Goal: Transaction & Acquisition: Purchase product/service

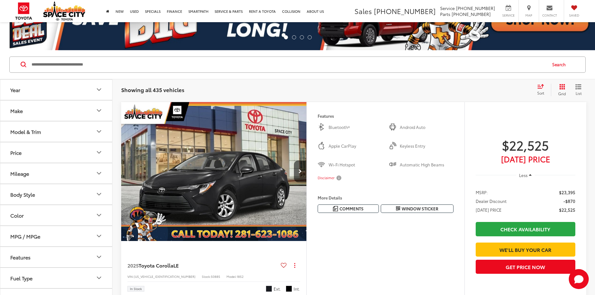
scroll to position [62, 0]
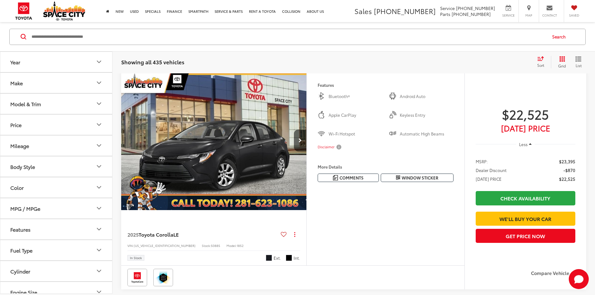
click at [58, 61] on button "Year" at bounding box center [56, 62] width 112 height 20
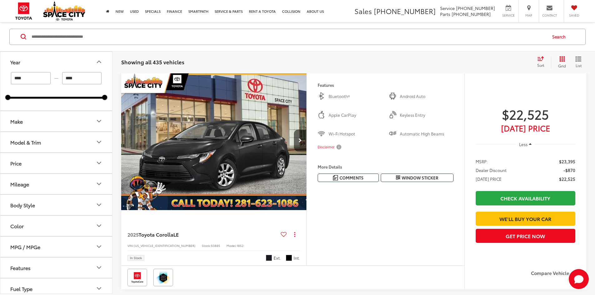
click at [58, 61] on button "Year" at bounding box center [56, 62] width 112 height 20
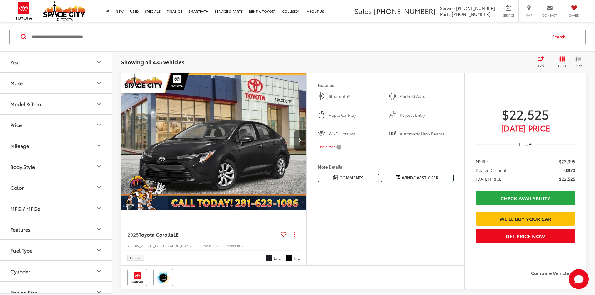
scroll to position [0, 0]
click at [50, 90] on button "Make" at bounding box center [56, 82] width 112 height 20
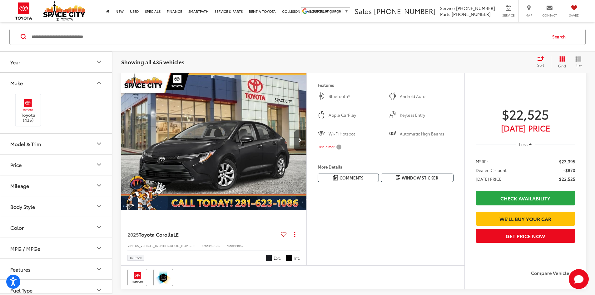
click at [45, 144] on button "Model & Trim" at bounding box center [56, 143] width 112 height 20
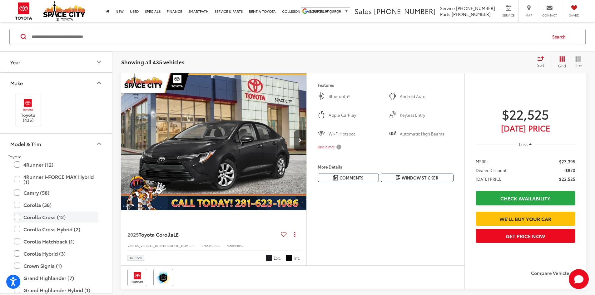
click at [49, 218] on label "Corolla Cross (12)" at bounding box center [56, 216] width 84 height 11
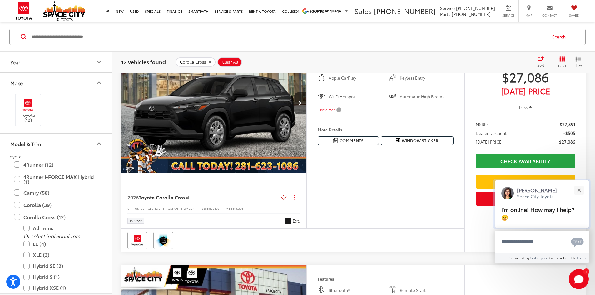
scroll to position [122, 0]
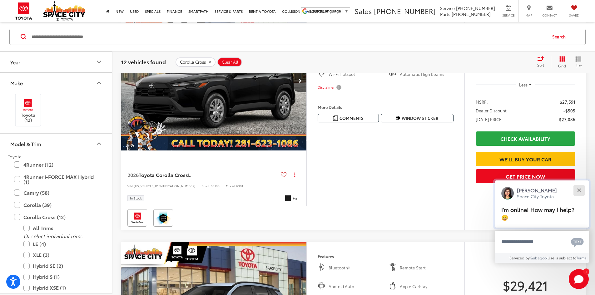
click at [581, 193] on button "Close" at bounding box center [578, 190] width 13 height 13
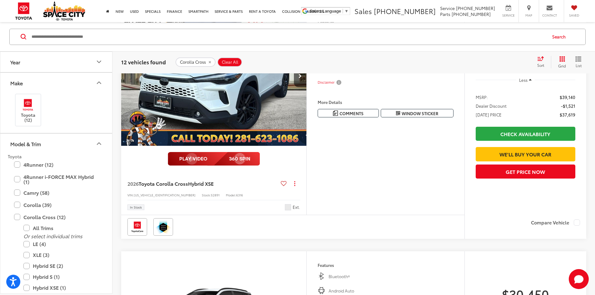
scroll to position [2590, 0]
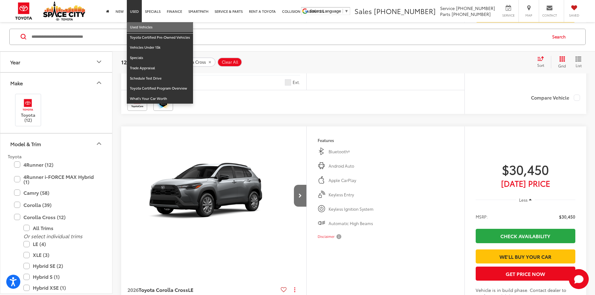
click at [141, 25] on link "Used Vehicles" at bounding box center [160, 27] width 66 height 10
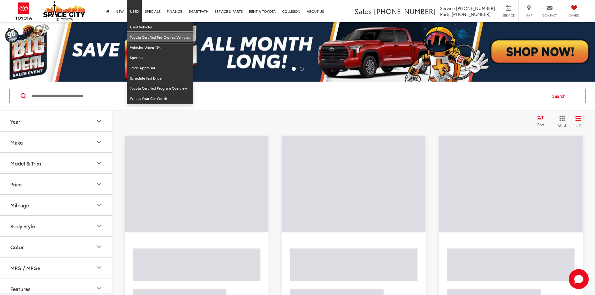
click at [142, 36] on link "Toyota Certified Pre-Owned Vehicles" at bounding box center [160, 37] width 66 height 10
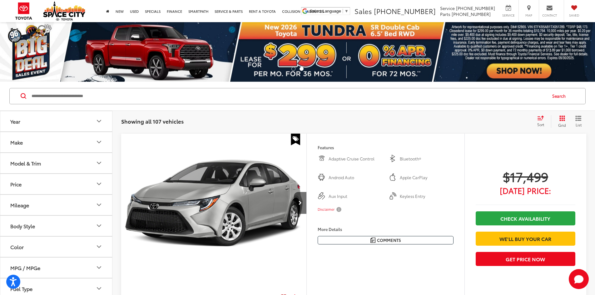
scroll to position [156, 0]
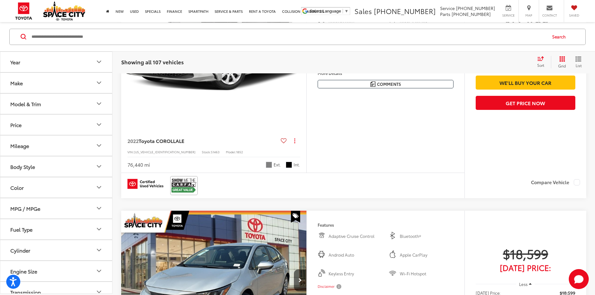
click at [32, 84] on button "Make" at bounding box center [56, 82] width 112 height 20
click at [38, 142] on div "Model & Trim" at bounding box center [25, 144] width 31 height 6
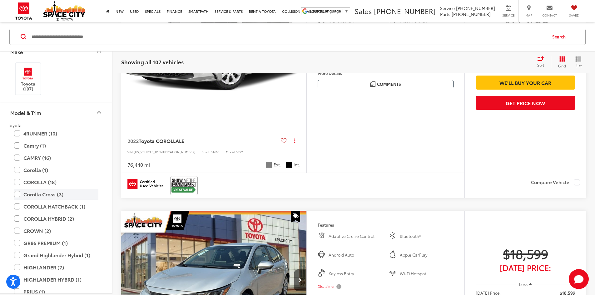
click at [34, 193] on label "Corolla Cross (3)" at bounding box center [56, 194] width 84 height 11
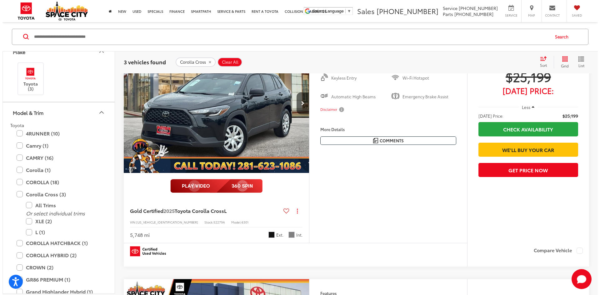
scroll to position [375, 0]
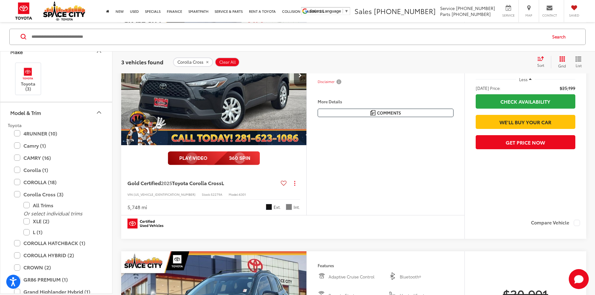
click at [0, 0] on button "More..." at bounding box center [0, 0] width 0 height 0
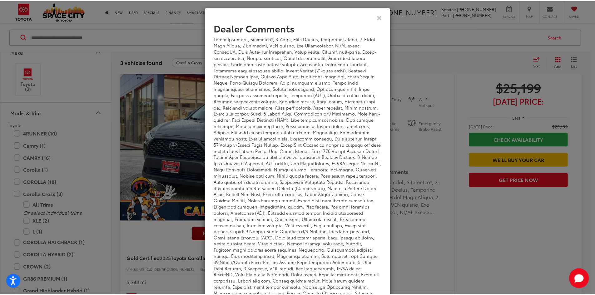
scroll to position [0, 0]
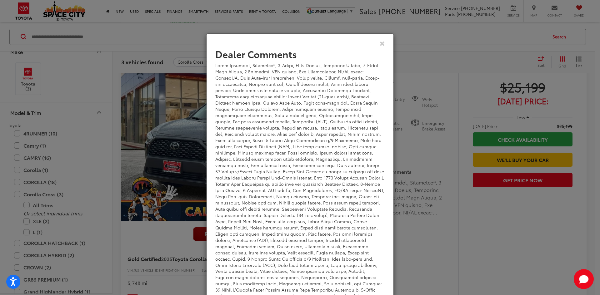
click at [430, 241] on div "Dealer Comments Space City Toyota is your premier Houst" at bounding box center [300, 147] width 600 height 295
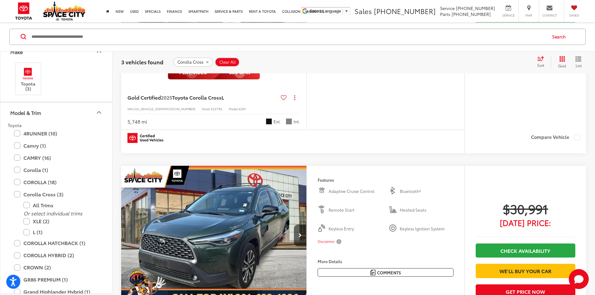
scroll to position [336, 0]
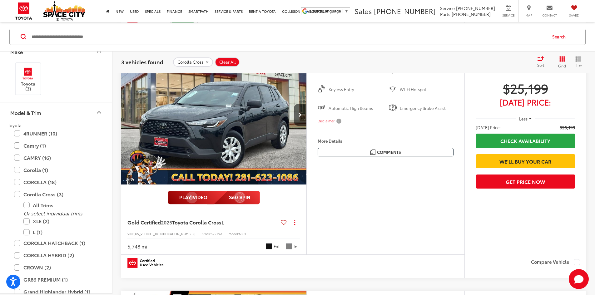
click at [235, 185] on img "2025 Toyota Corolla Cross L 0" at bounding box center [214, 115] width 186 height 140
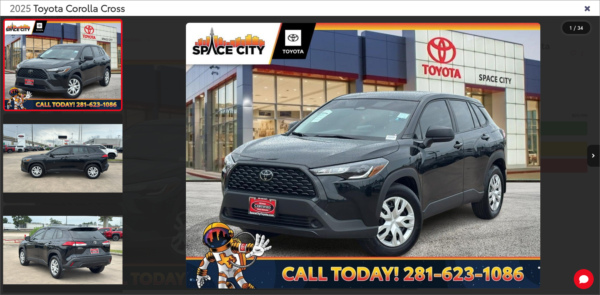
click at [593, 157] on icon "Next image" at bounding box center [593, 156] width 3 height 4
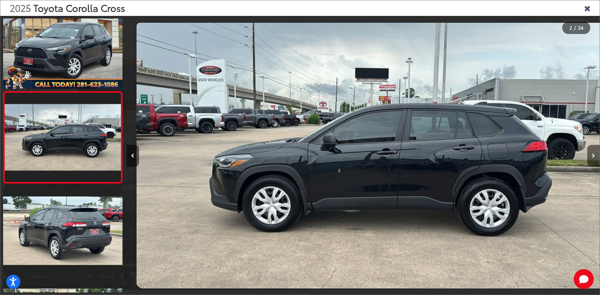
scroll to position [0, 473]
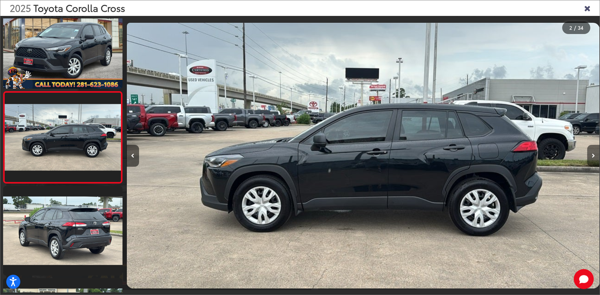
click at [593, 157] on icon "Next image" at bounding box center [593, 156] width 3 height 4
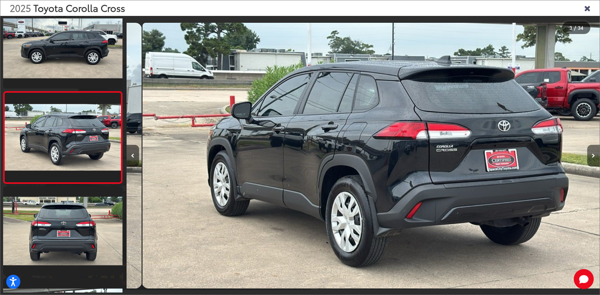
scroll to position [0, 946]
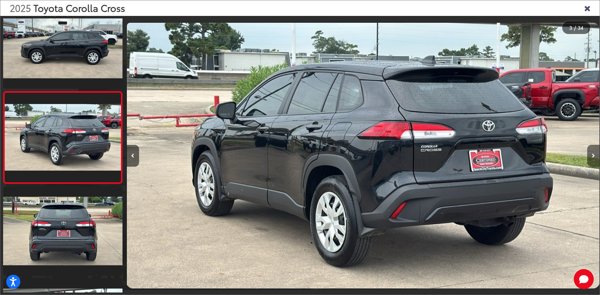
click at [593, 157] on icon "Next image" at bounding box center [593, 156] width 3 height 4
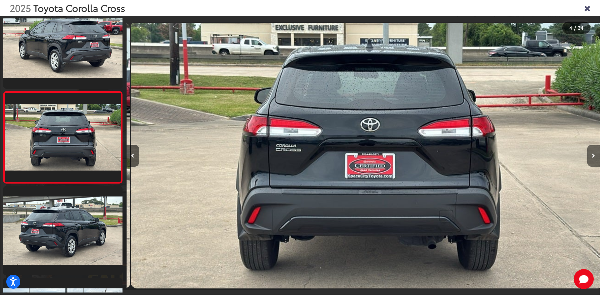
scroll to position [0, 1419]
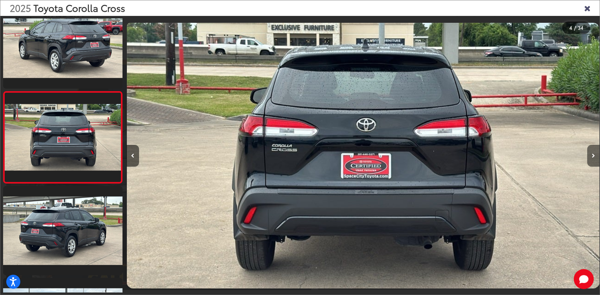
click at [593, 157] on icon "Next image" at bounding box center [593, 156] width 3 height 4
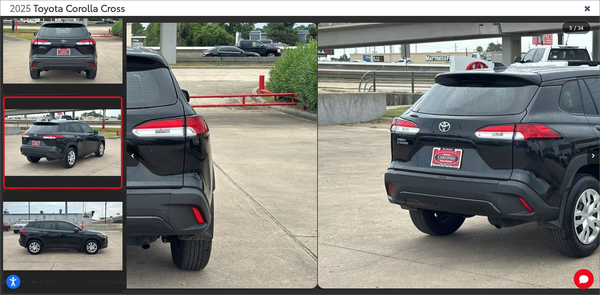
scroll to position [295, 0]
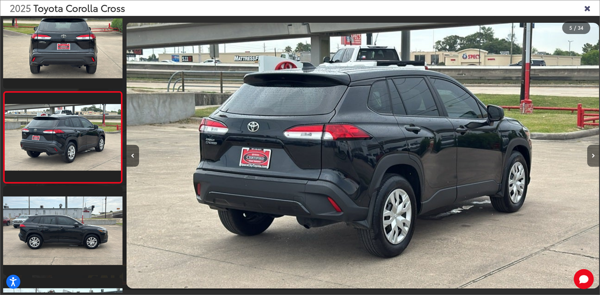
click at [593, 157] on icon "Next image" at bounding box center [593, 156] width 3 height 4
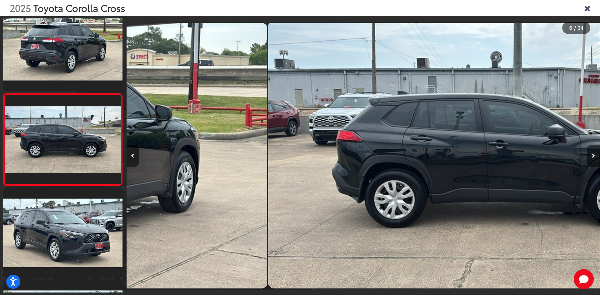
scroll to position [387, 0]
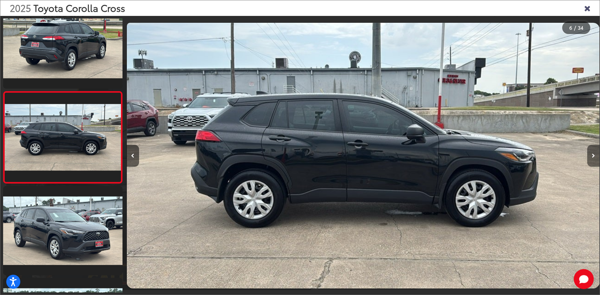
click at [593, 157] on icon "Next image" at bounding box center [593, 156] width 3 height 4
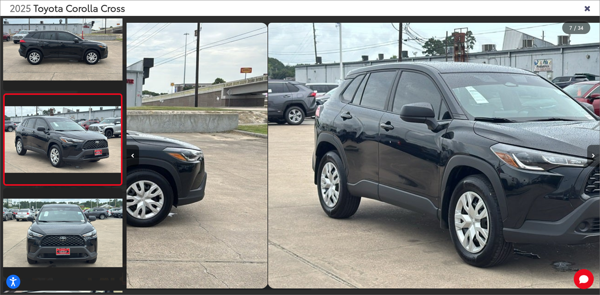
scroll to position [479, 0]
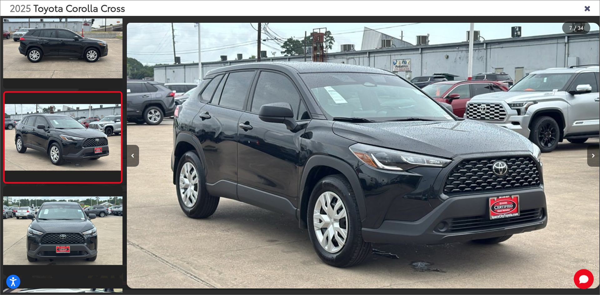
click at [593, 157] on icon "Next image" at bounding box center [593, 156] width 3 height 4
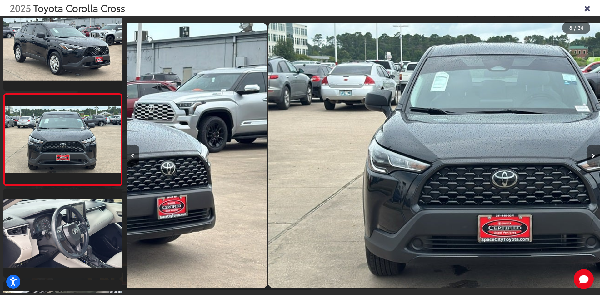
scroll to position [571, 0]
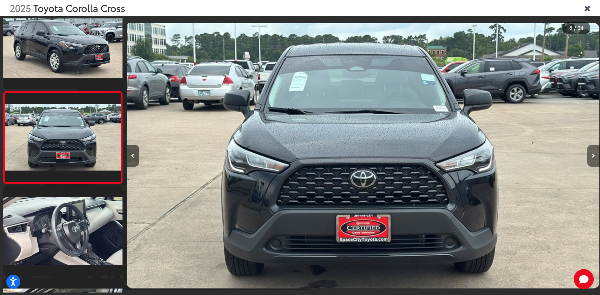
click at [593, 157] on icon "Next image" at bounding box center [593, 156] width 3 height 4
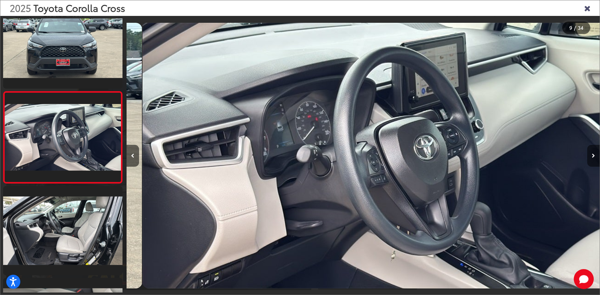
scroll to position [0, 0]
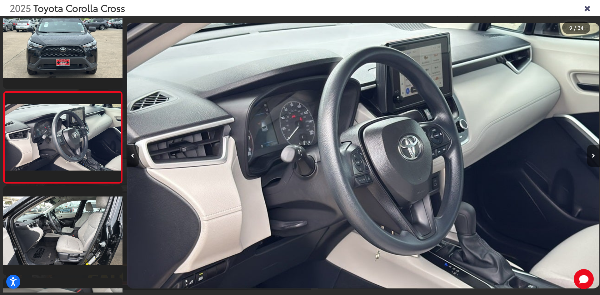
click at [593, 157] on icon "Next image" at bounding box center [593, 156] width 3 height 4
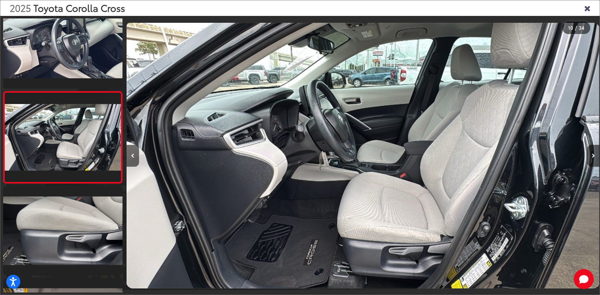
click at [589, 7] on icon "Close gallery" at bounding box center [587, 8] width 6 height 8
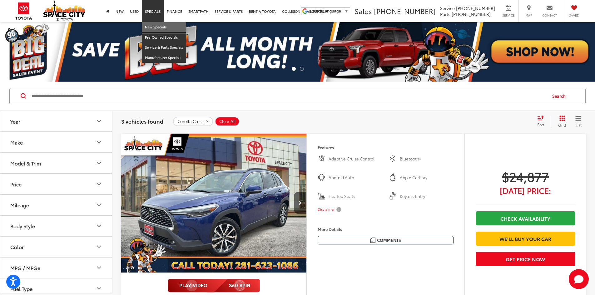
click at [156, 30] on link "New Specials" at bounding box center [164, 27] width 44 height 10
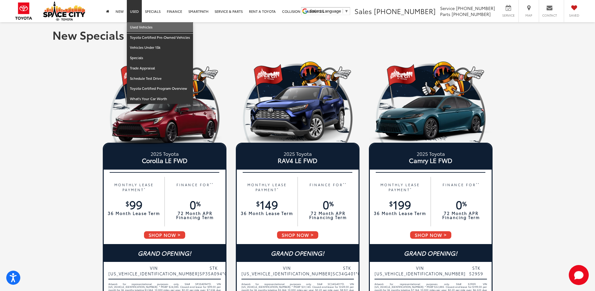
click at [137, 27] on link "Used Vehicles" at bounding box center [160, 27] width 66 height 10
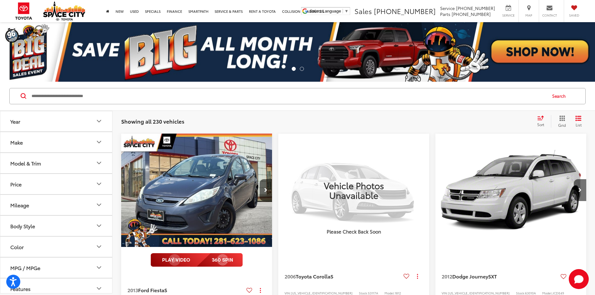
click at [47, 166] on button "Model & Trim" at bounding box center [56, 163] width 112 height 20
click at [56, 147] on button "Make" at bounding box center [56, 142] width 112 height 20
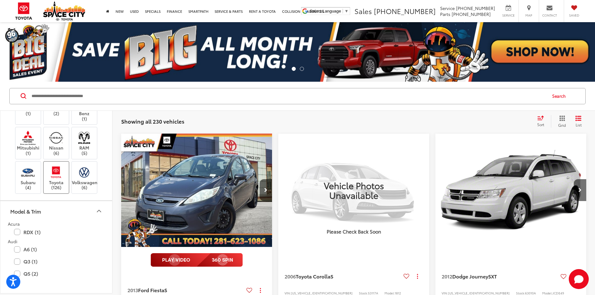
scroll to position [219, 0]
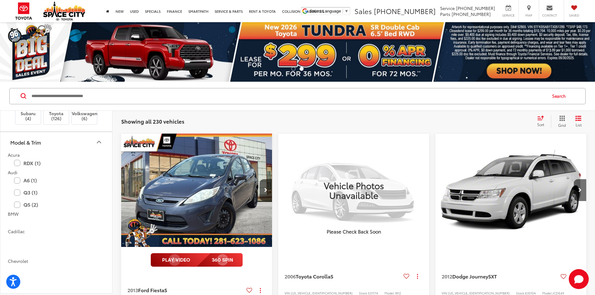
click at [33, 87] on label "Mitsubishi (1)" at bounding box center [28, 74] width 25 height 25
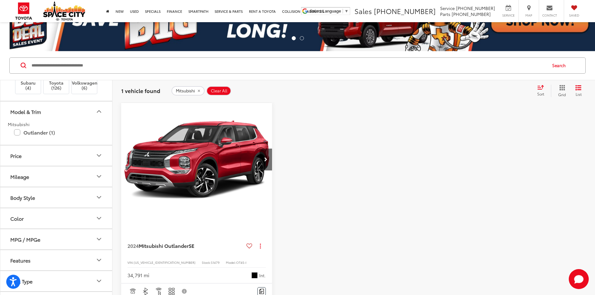
scroll to position [125, 0]
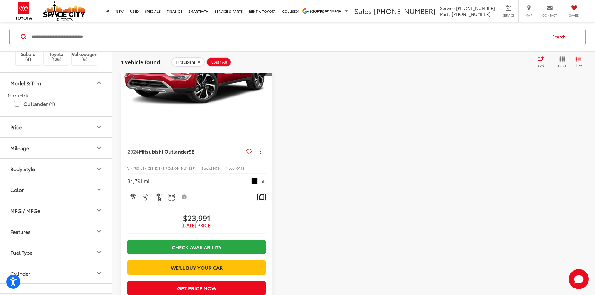
click at [37, 17] on img at bounding box center [27, 9] width 17 height 15
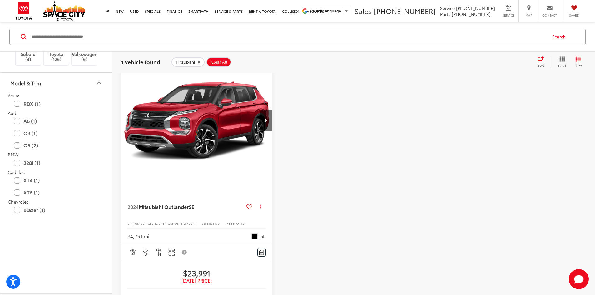
scroll to position [60, 0]
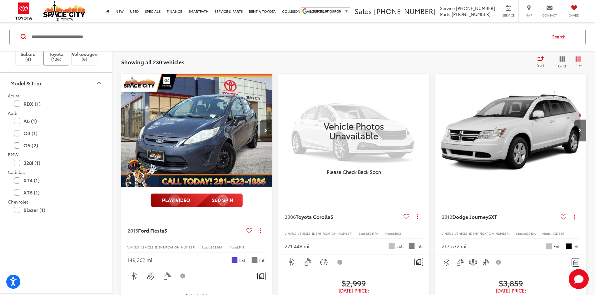
click at [58, 51] on img at bounding box center [55, 44] width 17 height 15
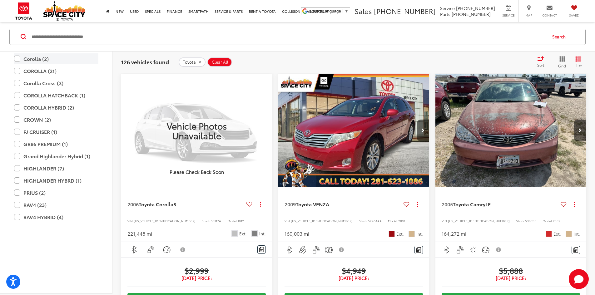
scroll to position [406, 0]
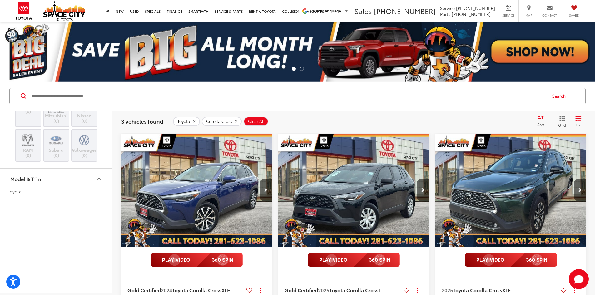
scroll to position [125, 0]
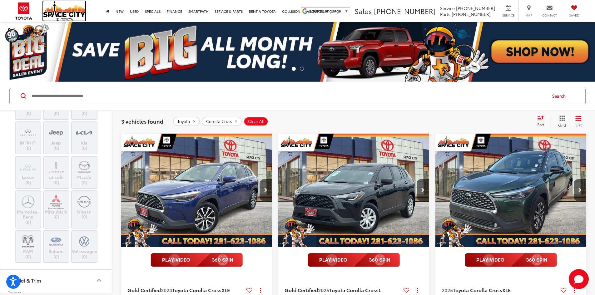
click at [56, 9] on img at bounding box center [64, 10] width 42 height 19
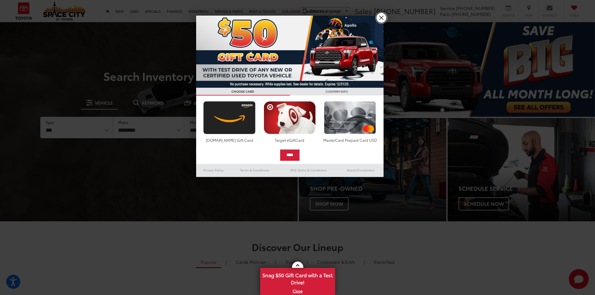
click at [379, 17] on link "X" at bounding box center [381, 17] width 11 height 11
